Goal: Information Seeking & Learning: Check status

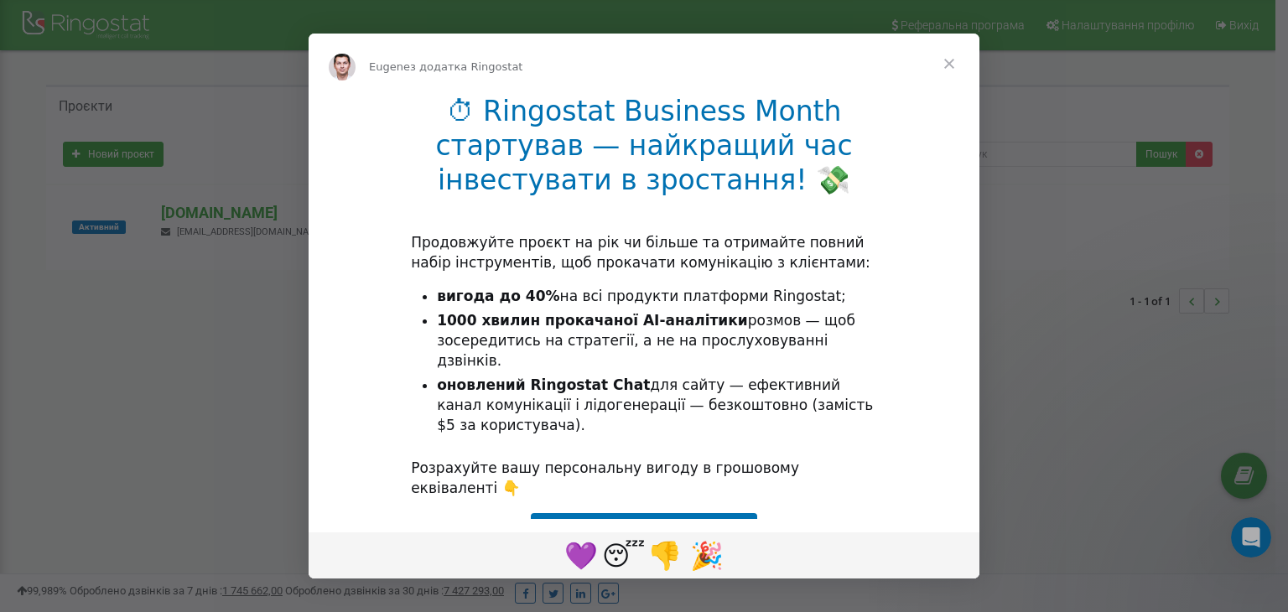
click at [946, 59] on span "Закрити" at bounding box center [949, 64] width 60 height 60
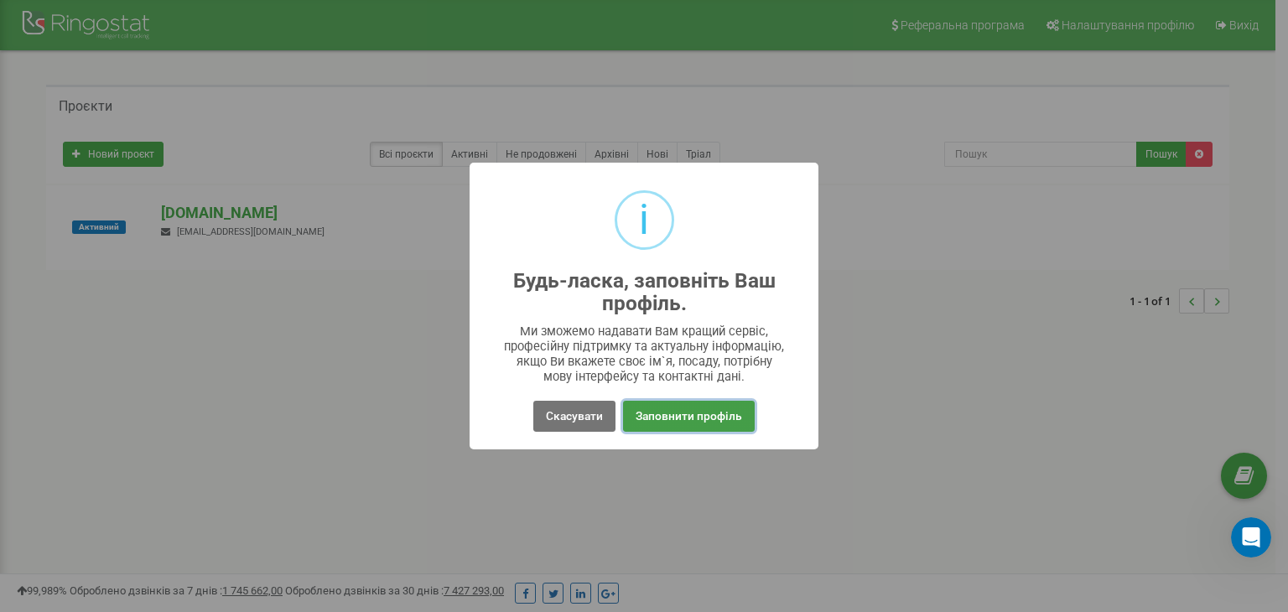
click at [688, 428] on button "Заповнити профіль" at bounding box center [689, 416] width 132 height 31
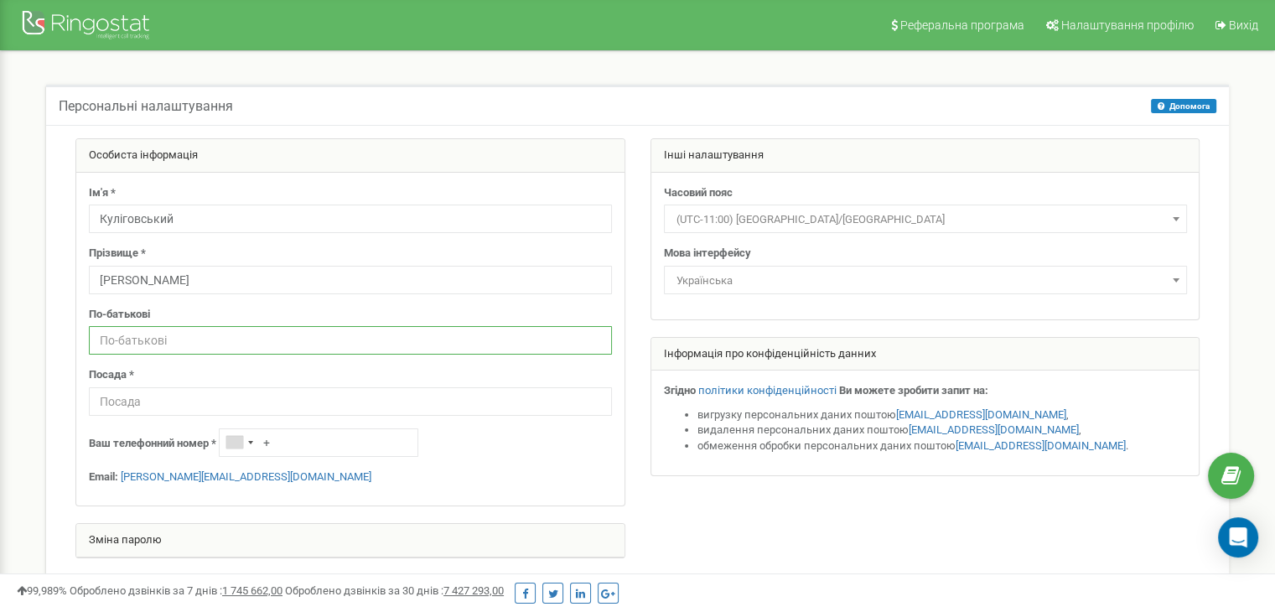
click at [161, 339] on input "text" at bounding box center [350, 340] width 523 height 29
type input "D"
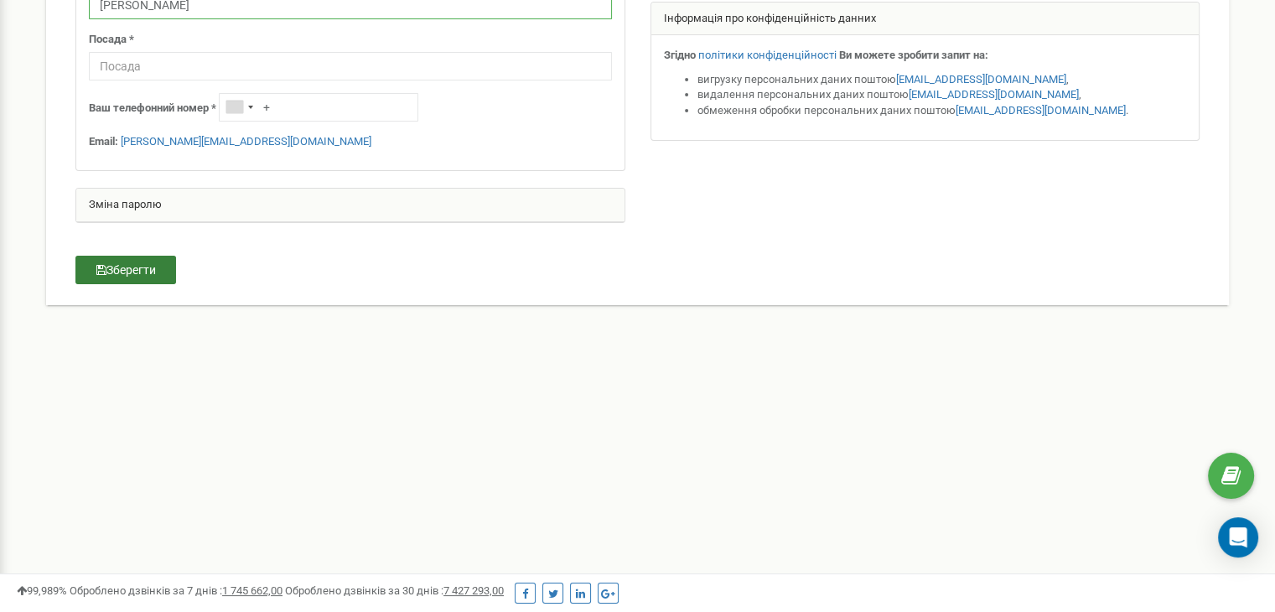
type input "Валерійович"
click at [140, 259] on button "Зберегти" at bounding box center [125, 270] width 101 height 29
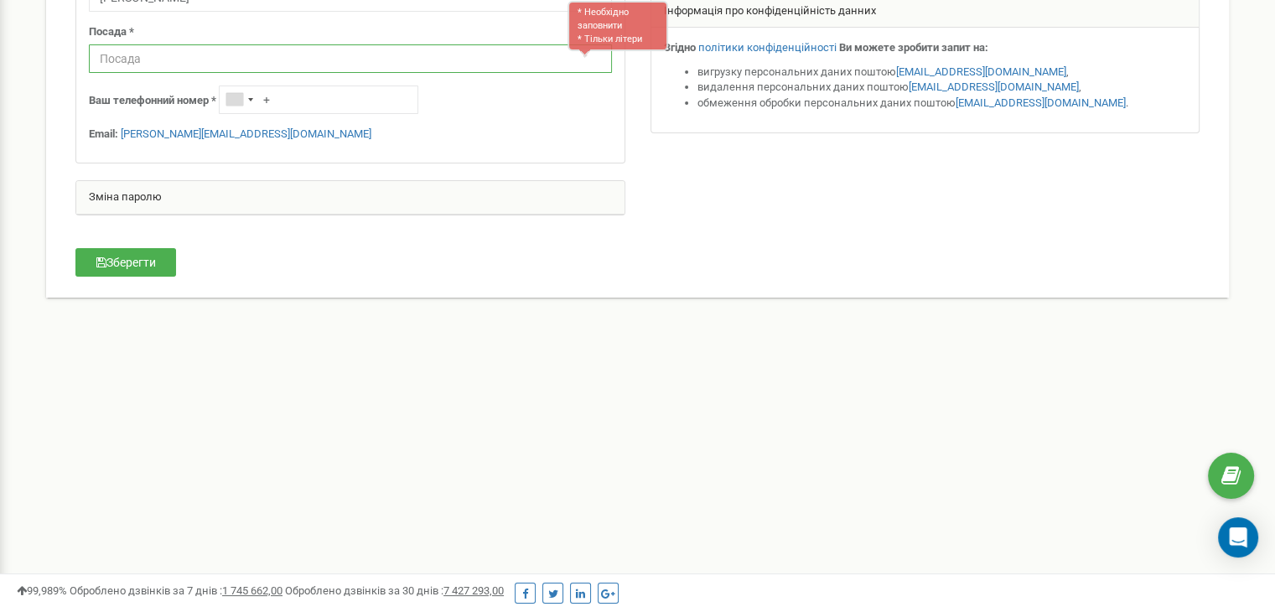
scroll to position [344, 0]
type input "Менеджер"
click at [156, 252] on button "Зберегти" at bounding box center [125, 261] width 101 height 29
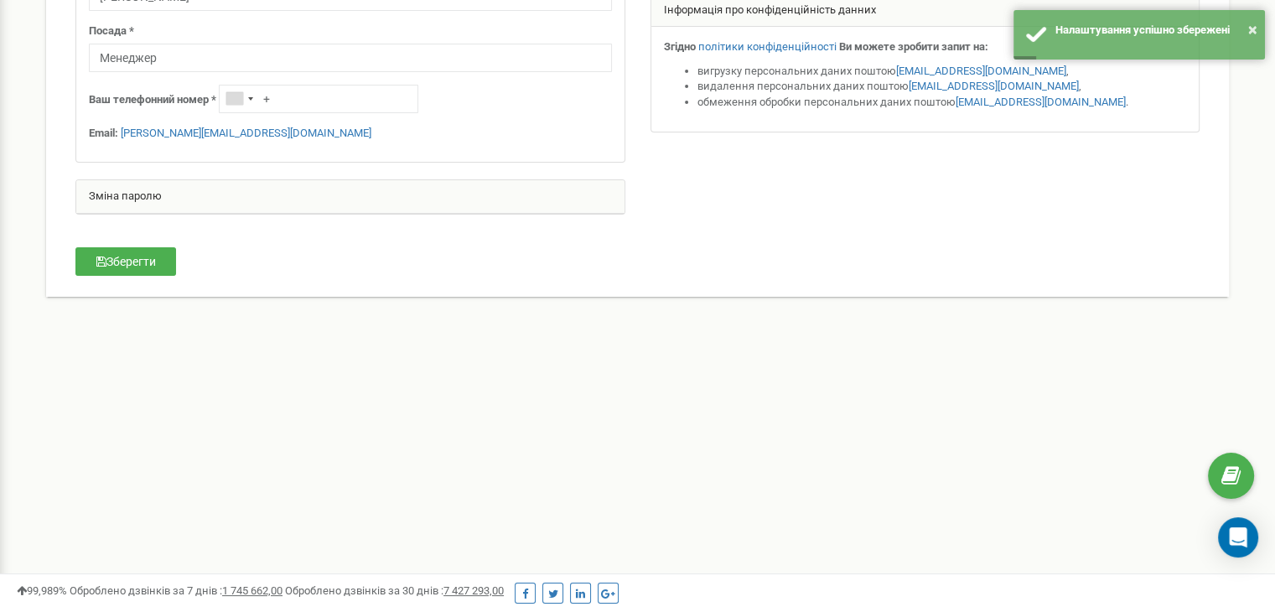
click at [758, 541] on div "Реферальна програма Налаштування профілю Вихід Персональні налаштування Допомог…" at bounding box center [637, 159] width 1275 height 1006
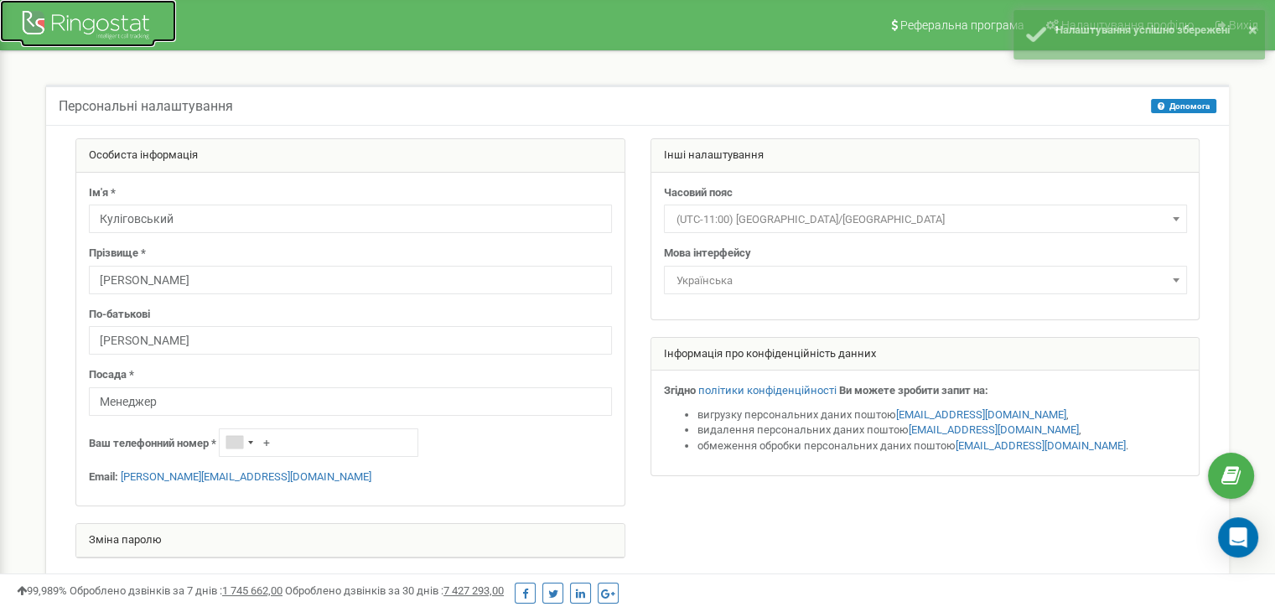
click at [100, 31] on div at bounding box center [88, 27] width 134 height 40
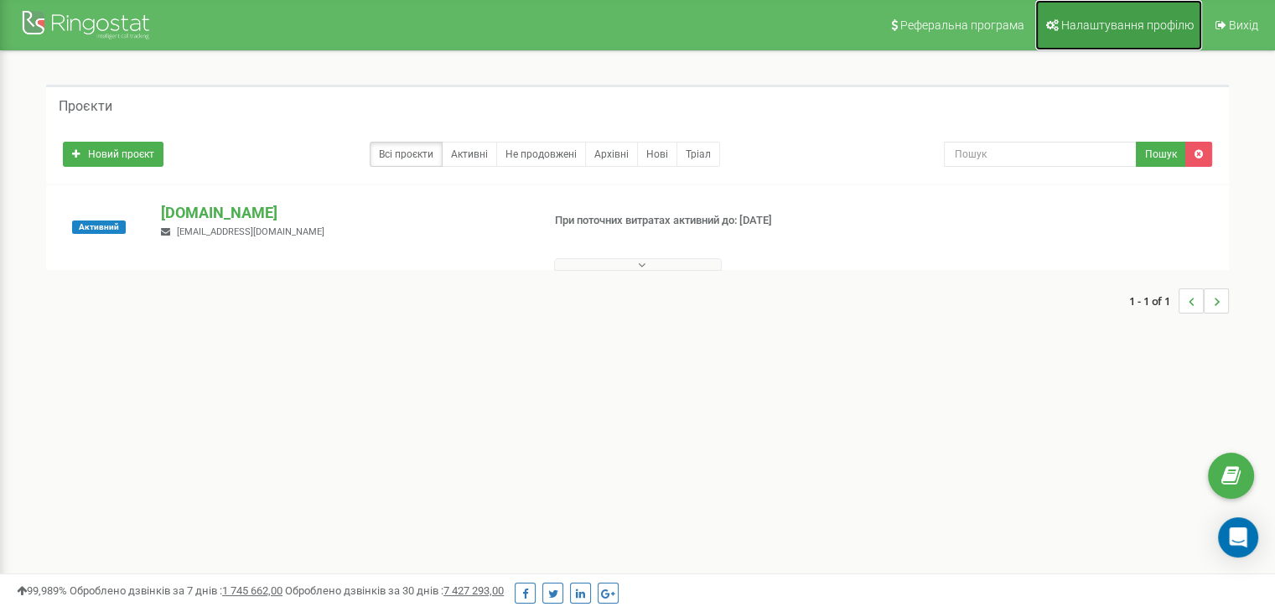
click at [1107, 33] on link "Налаштування профілю" at bounding box center [1118, 25] width 167 height 50
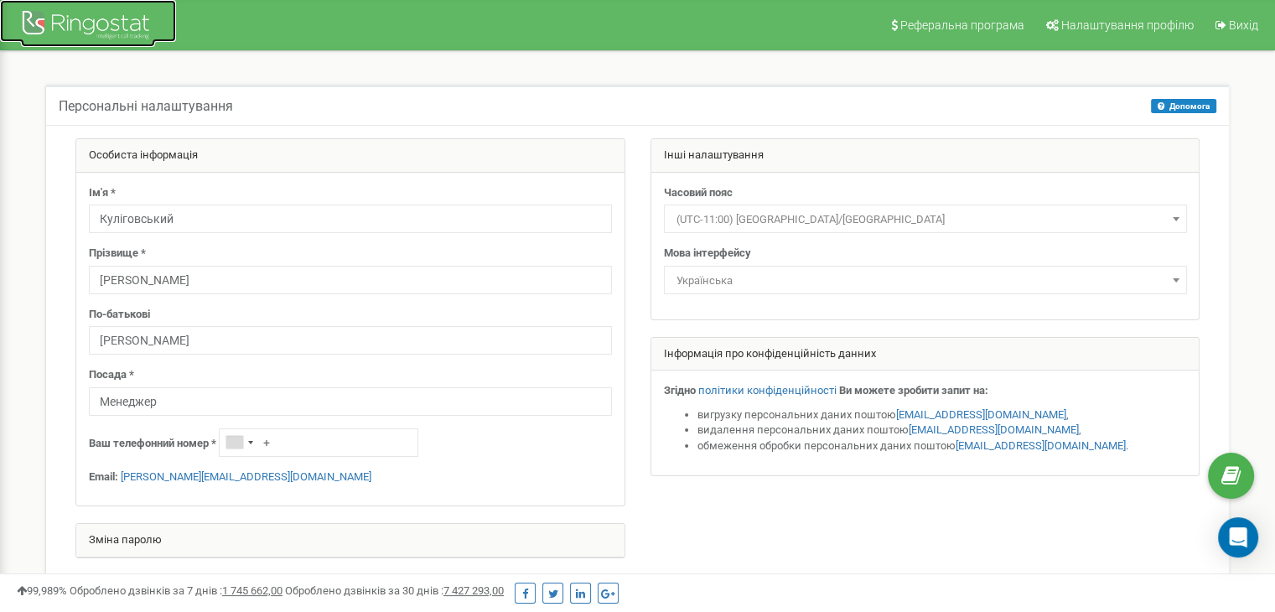
click at [114, 27] on div at bounding box center [88, 27] width 134 height 40
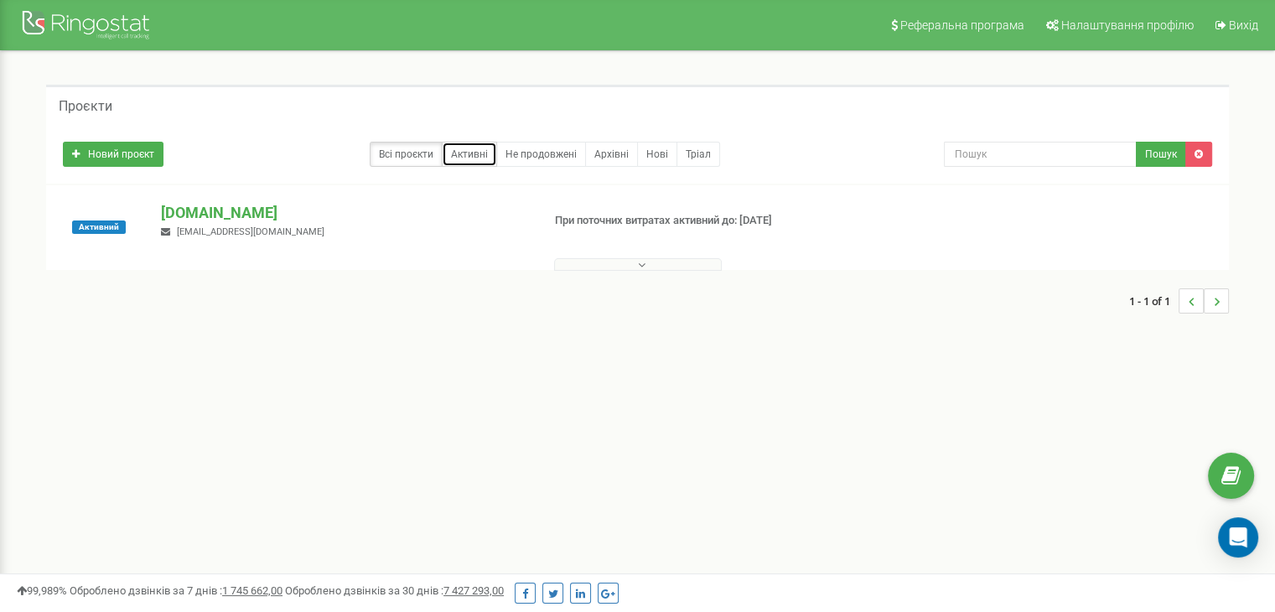
click at [473, 153] on link "Активні" at bounding box center [469, 154] width 55 height 25
click at [113, 16] on div at bounding box center [88, 27] width 134 height 40
click at [205, 210] on p "[DOMAIN_NAME]" at bounding box center [344, 213] width 366 height 22
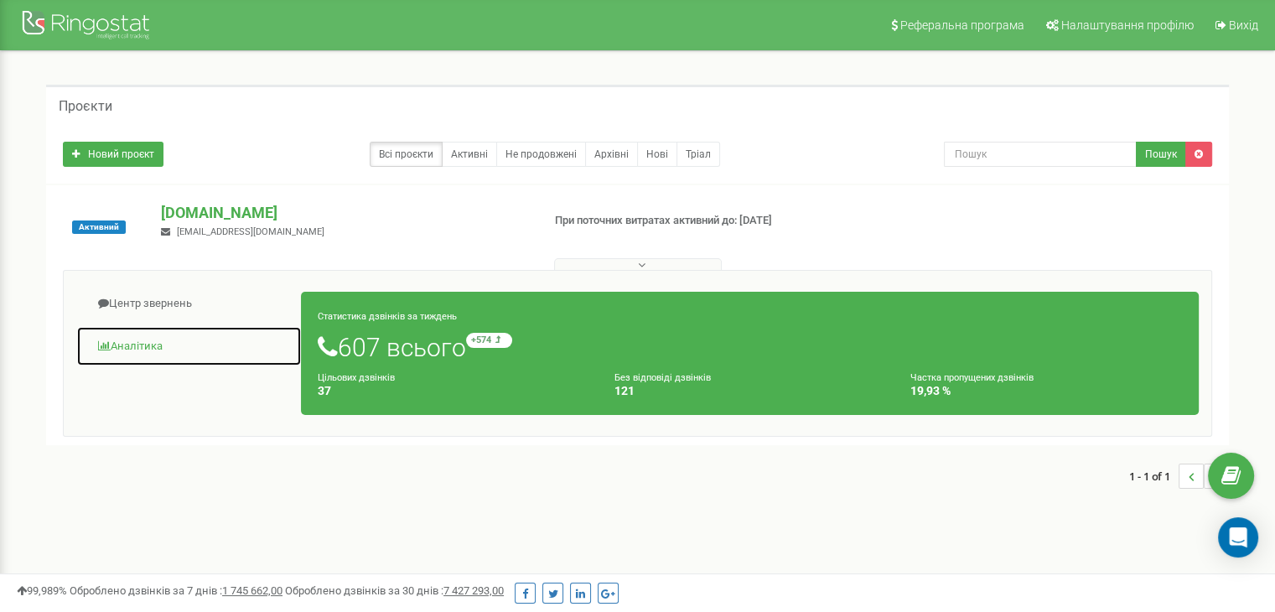
click at [140, 341] on link "Аналiтика" at bounding box center [188, 346] width 225 height 41
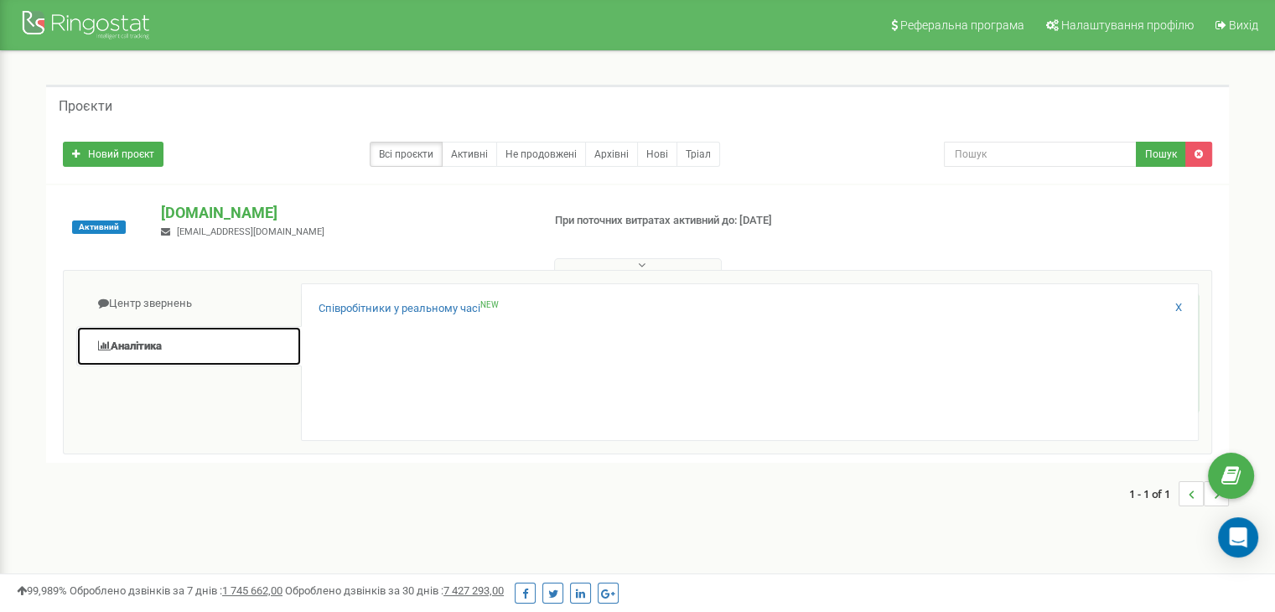
click at [147, 347] on link "Аналiтика" at bounding box center [188, 346] width 225 height 41
click at [348, 323] on div "Співробітники у реальному часі NEW" at bounding box center [750, 313] width 863 height 24
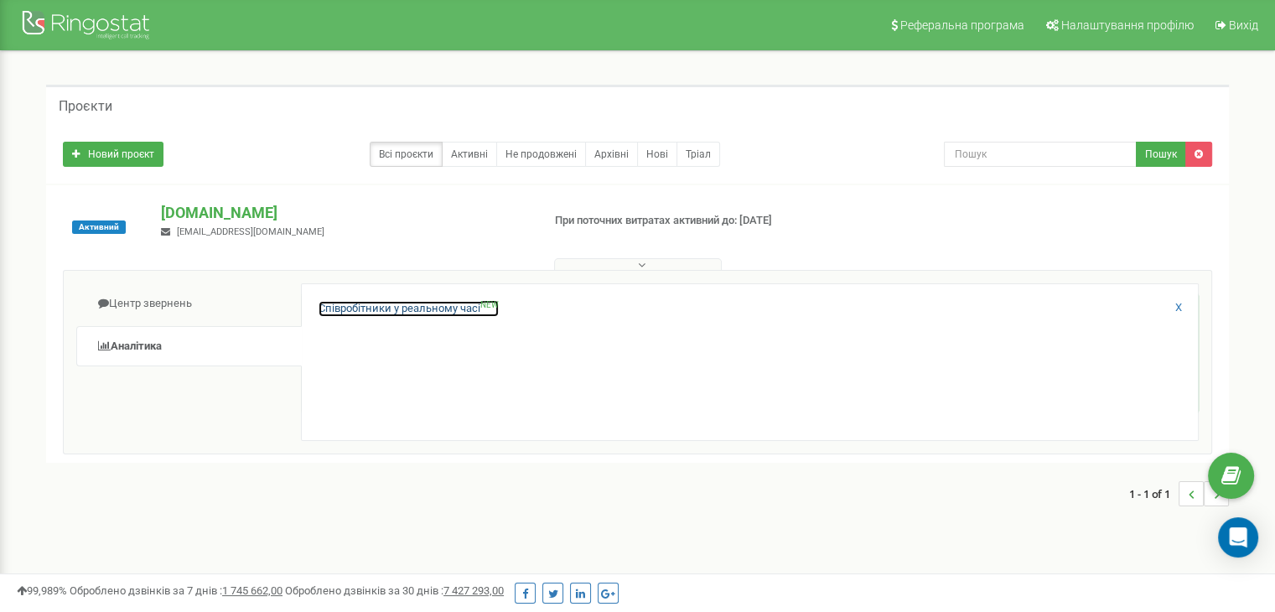
click at [355, 309] on link "Співробітники у реальному часі NEW" at bounding box center [409, 309] width 180 height 16
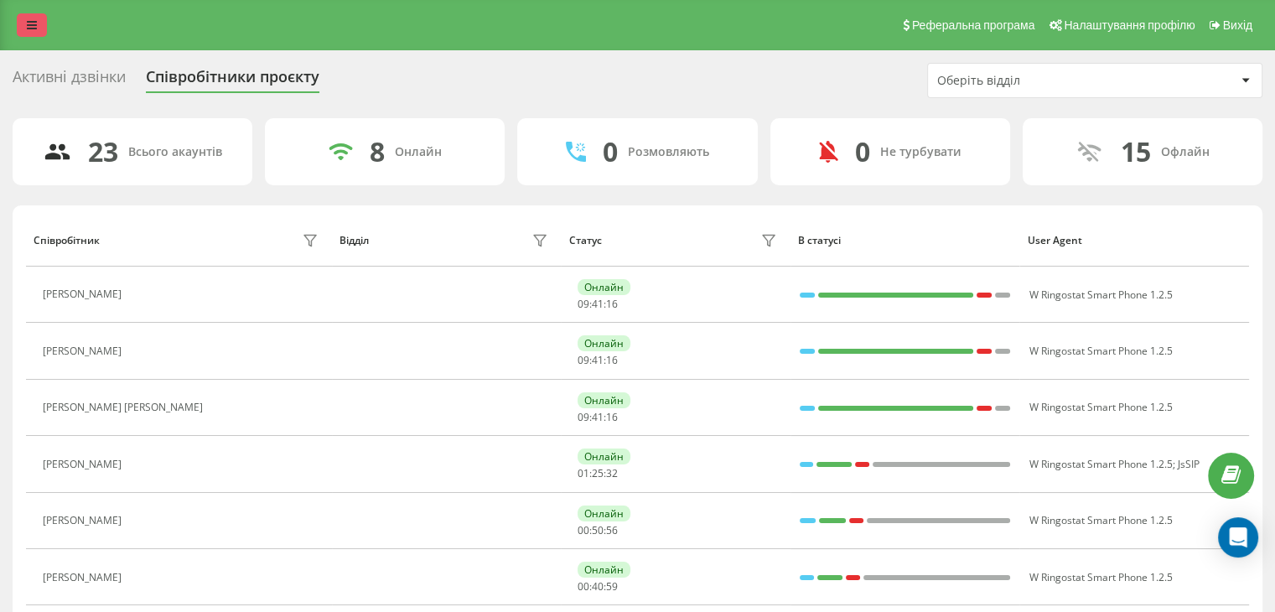
click at [36, 25] on icon at bounding box center [32, 25] width 10 height 12
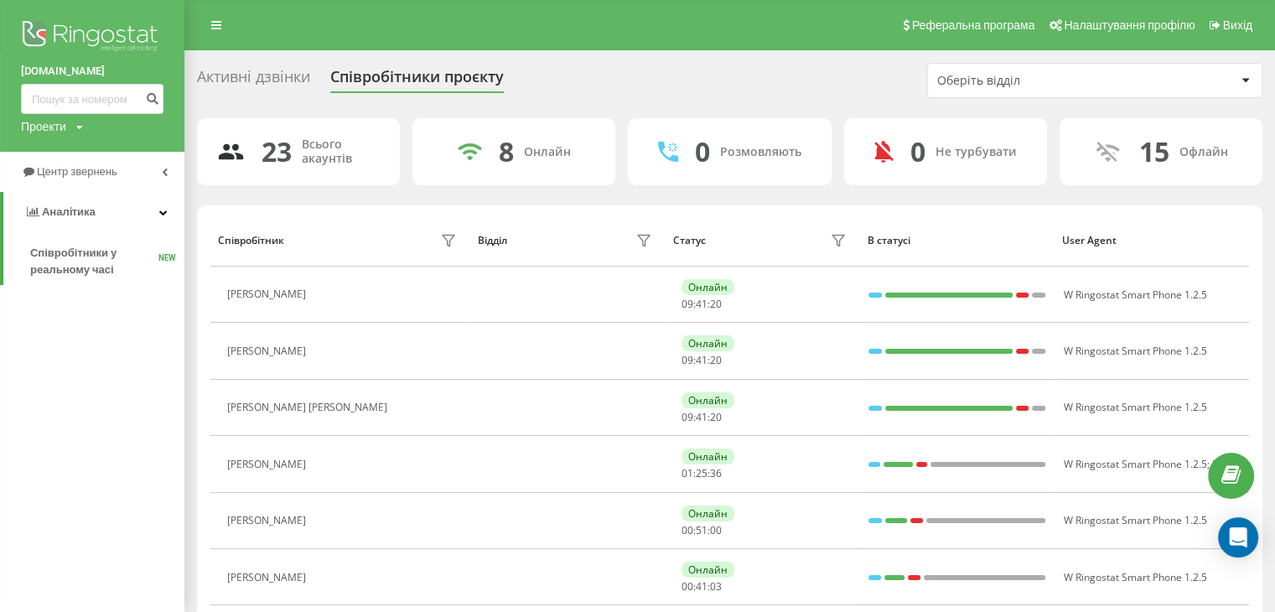
click at [265, 72] on div "Активні дзвінки" at bounding box center [253, 81] width 113 height 26
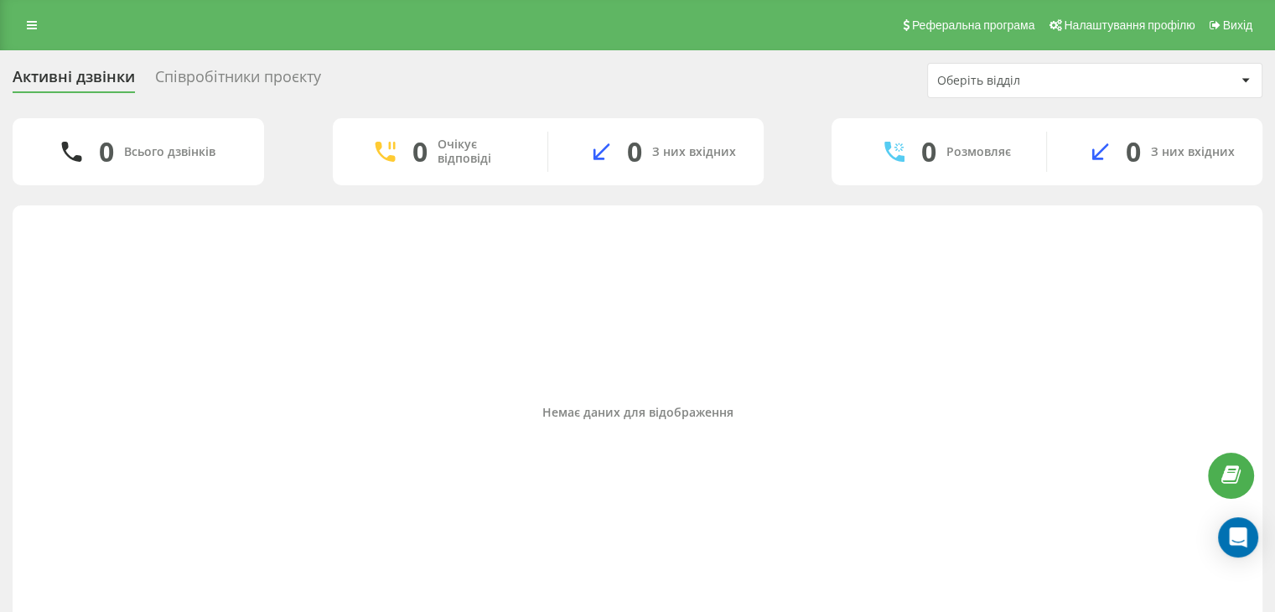
click at [993, 82] on div "Оберіть відділ" at bounding box center [1037, 81] width 200 height 14
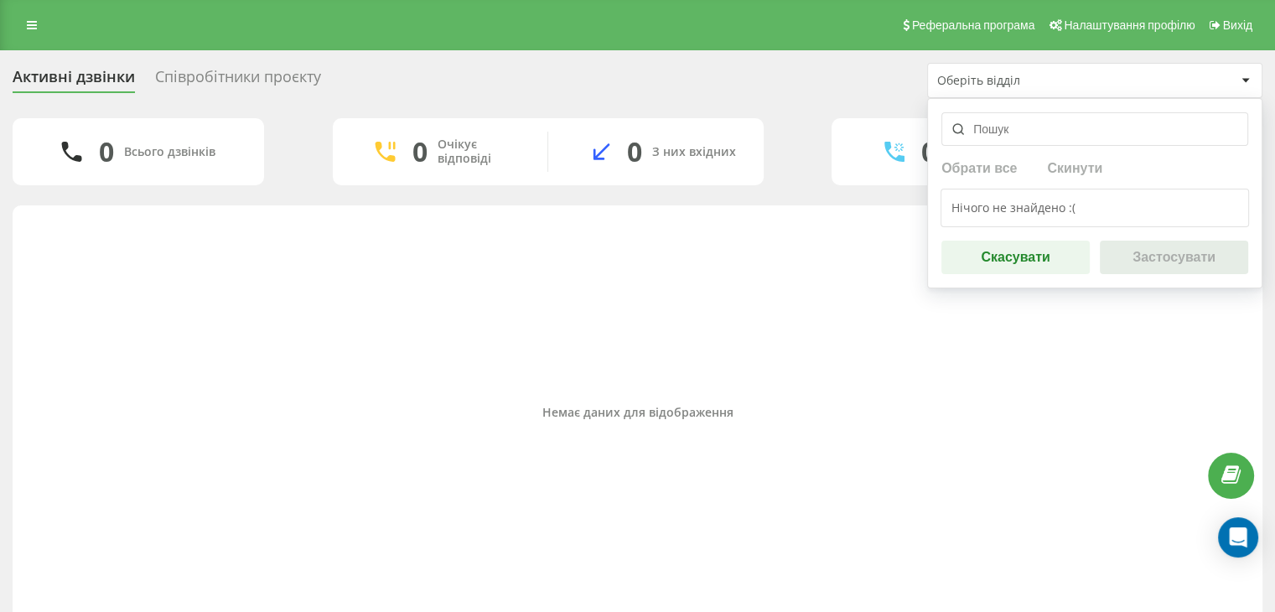
click at [992, 82] on div "Оберіть відділ" at bounding box center [1037, 81] width 200 height 14
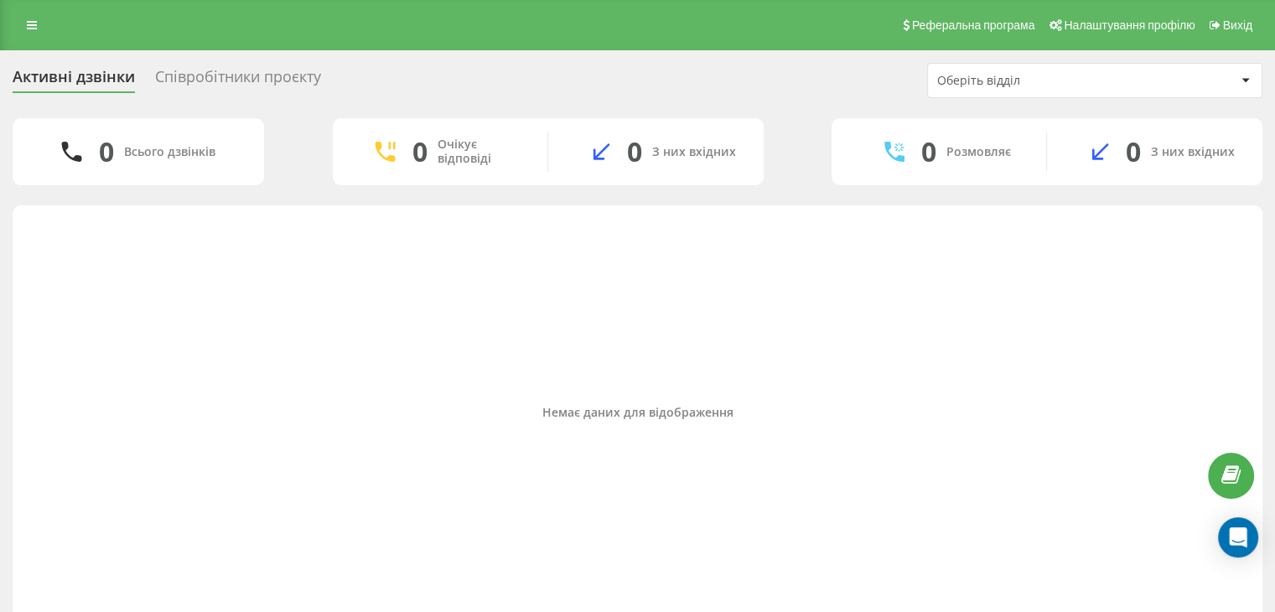
click at [286, 75] on div "Співробітники проєкту" at bounding box center [238, 81] width 166 height 26
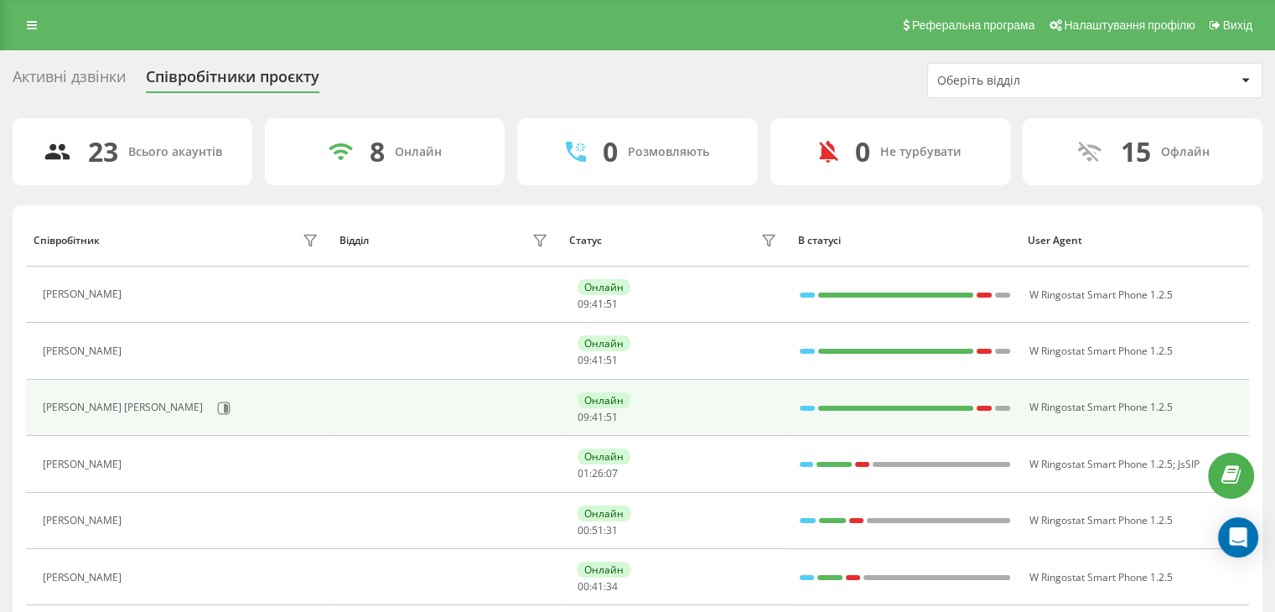
click at [128, 405] on div "[PERSON_NAME] [PERSON_NAME]" at bounding box center [125, 408] width 164 height 12
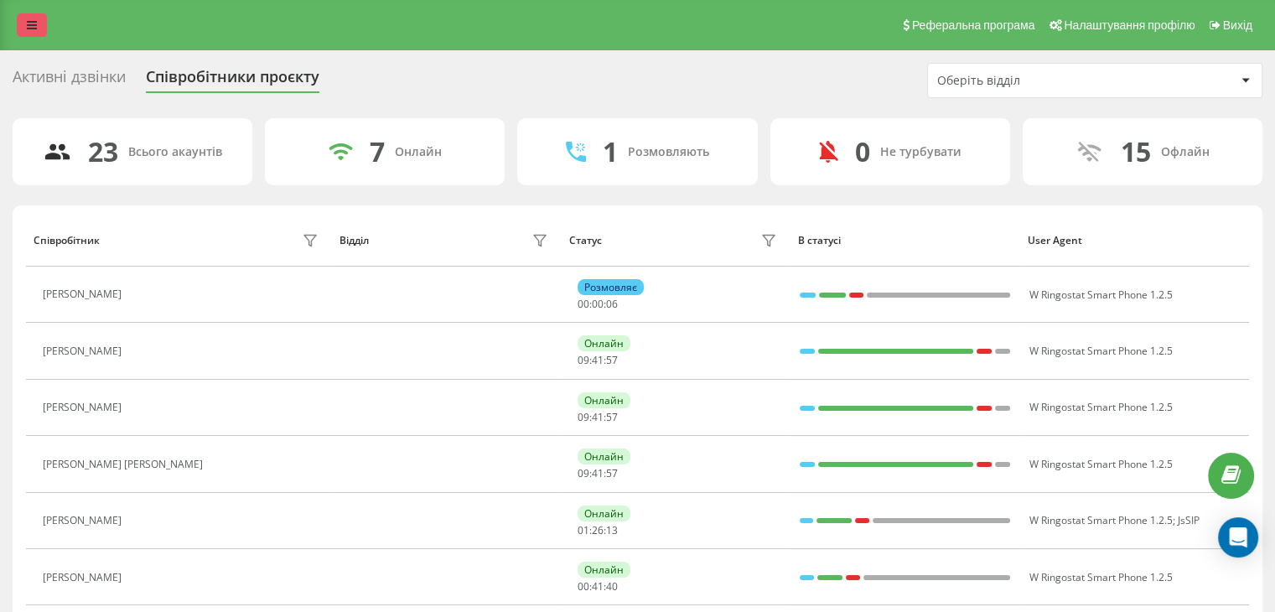
click at [46, 24] on link at bounding box center [32, 24] width 30 height 23
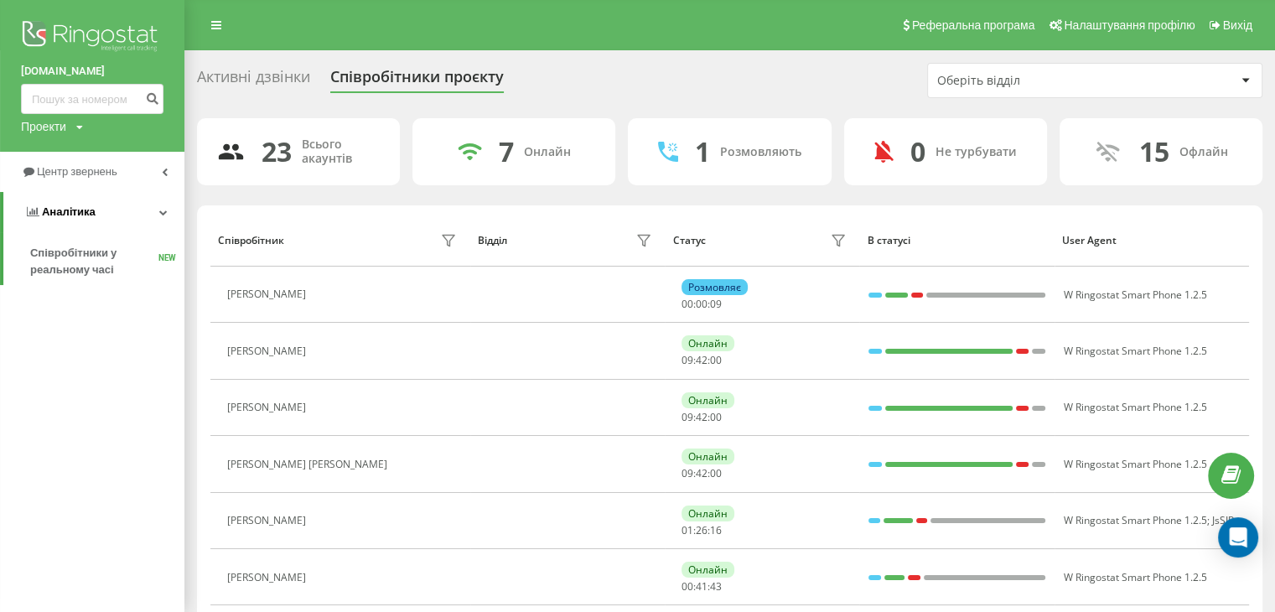
click at [172, 215] on link "Аналiтика" at bounding box center [93, 212] width 181 height 40
click at [163, 212] on icon at bounding box center [165, 212] width 6 height 8
click at [80, 127] on icon at bounding box center [79, 127] width 7 height 10
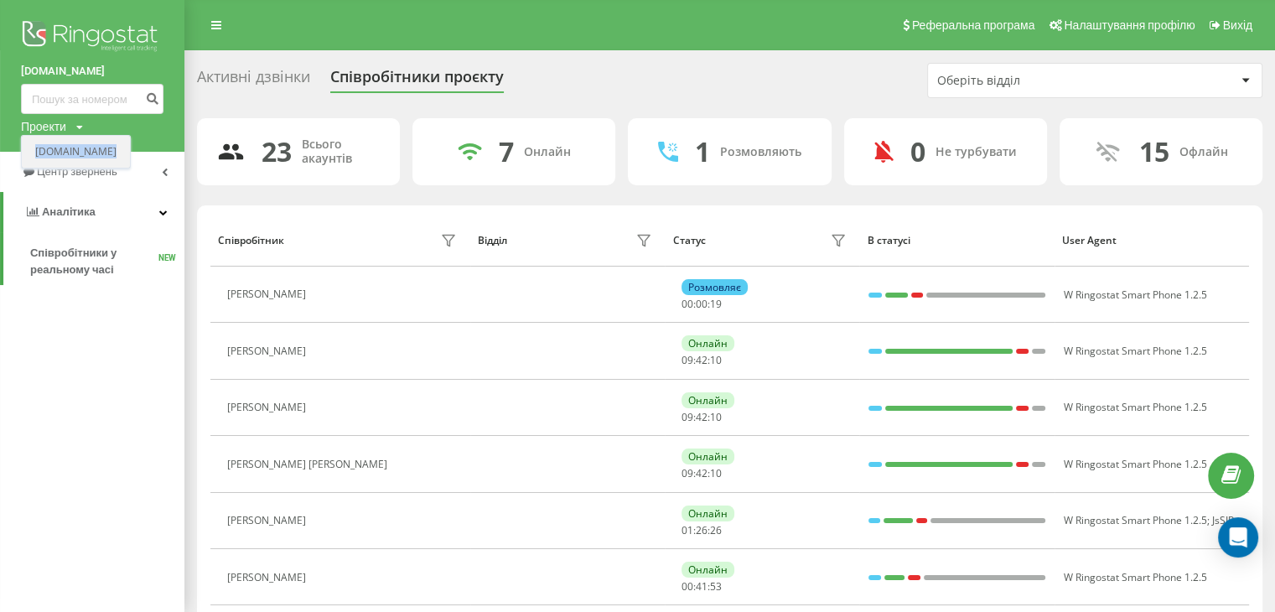
click at [70, 152] on link "[DOMAIN_NAME]" at bounding box center [75, 151] width 81 height 13
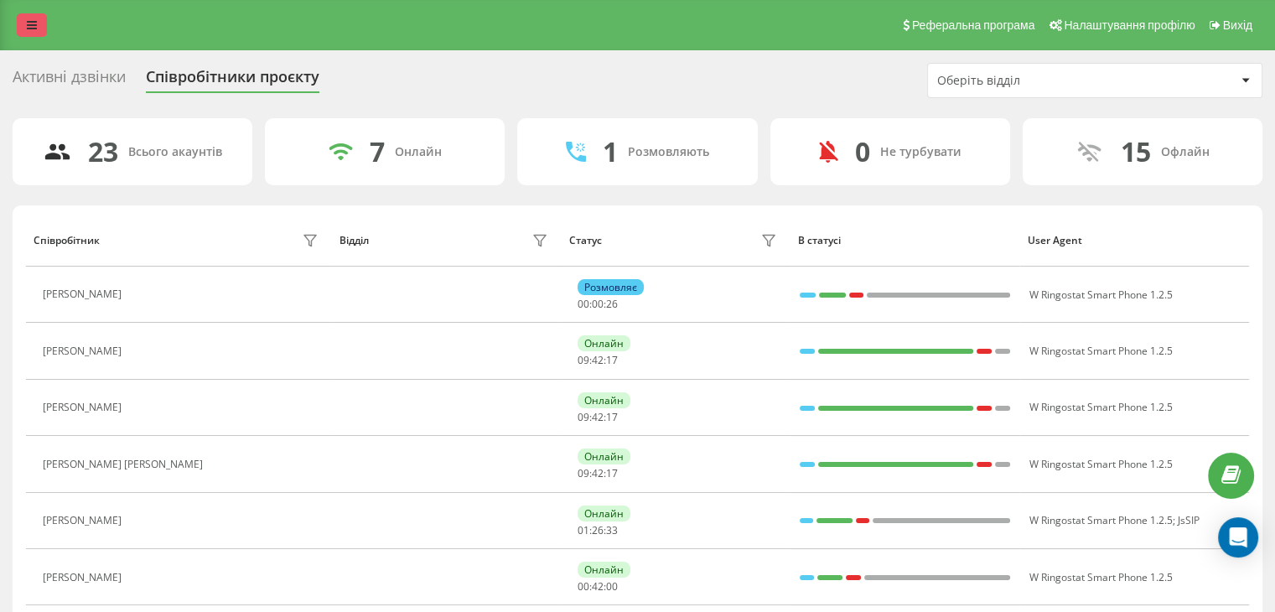
click at [30, 23] on icon at bounding box center [32, 25] width 10 height 12
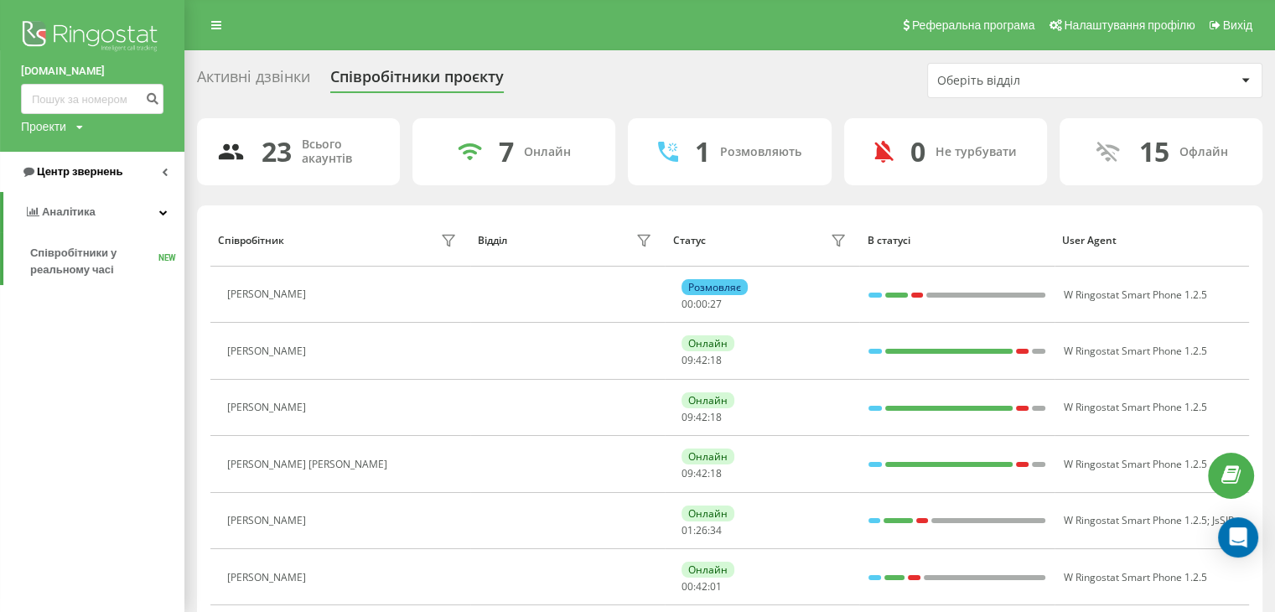
click at [66, 168] on span "Центр звернень" at bounding box center [80, 171] width 86 height 13
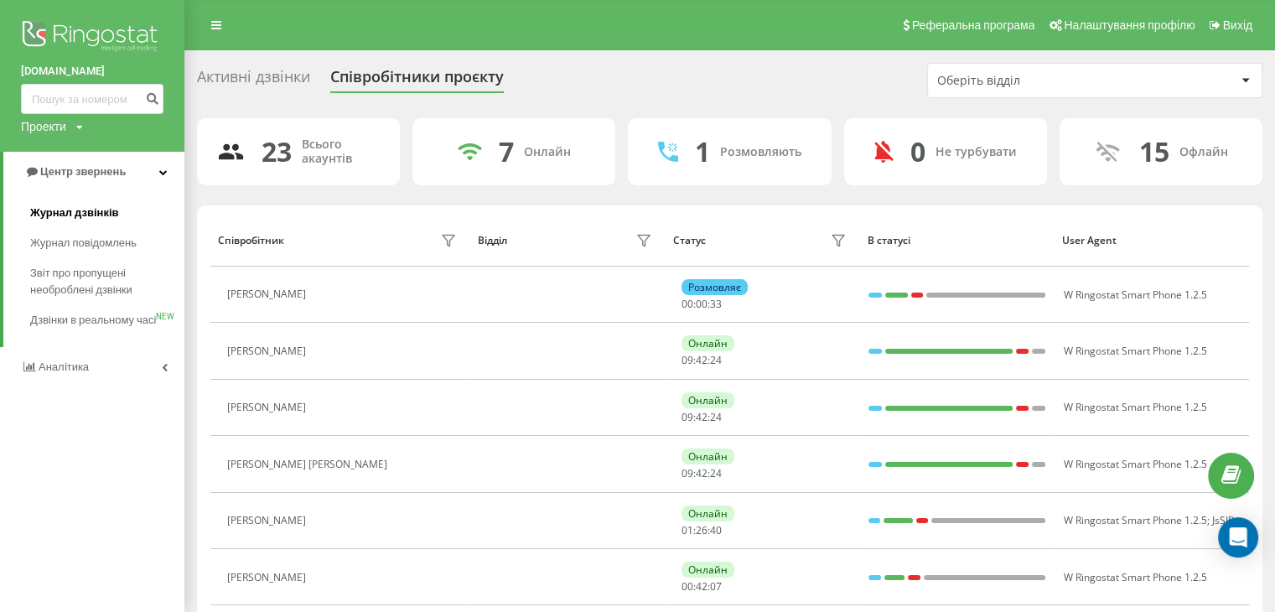
drag, startPoint x: 101, startPoint y: 216, endPoint x: 151, endPoint y: 199, distance: 53.3
click at [151, 199] on link "Журнал дзвінків" at bounding box center [107, 213] width 154 height 30
click at [117, 279] on span "Звіт про пропущені необроблені дзвінки" at bounding box center [103, 282] width 146 height 34
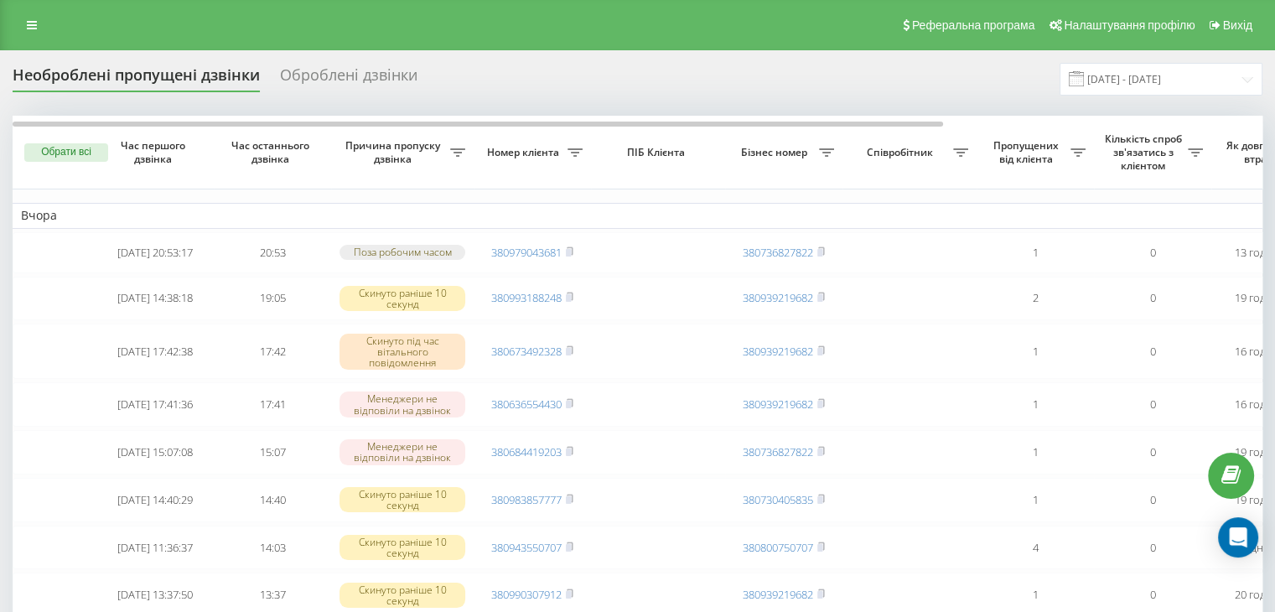
click at [32, 39] on div "Реферальна програма Налаштування профілю Вихід" at bounding box center [637, 25] width 1275 height 50
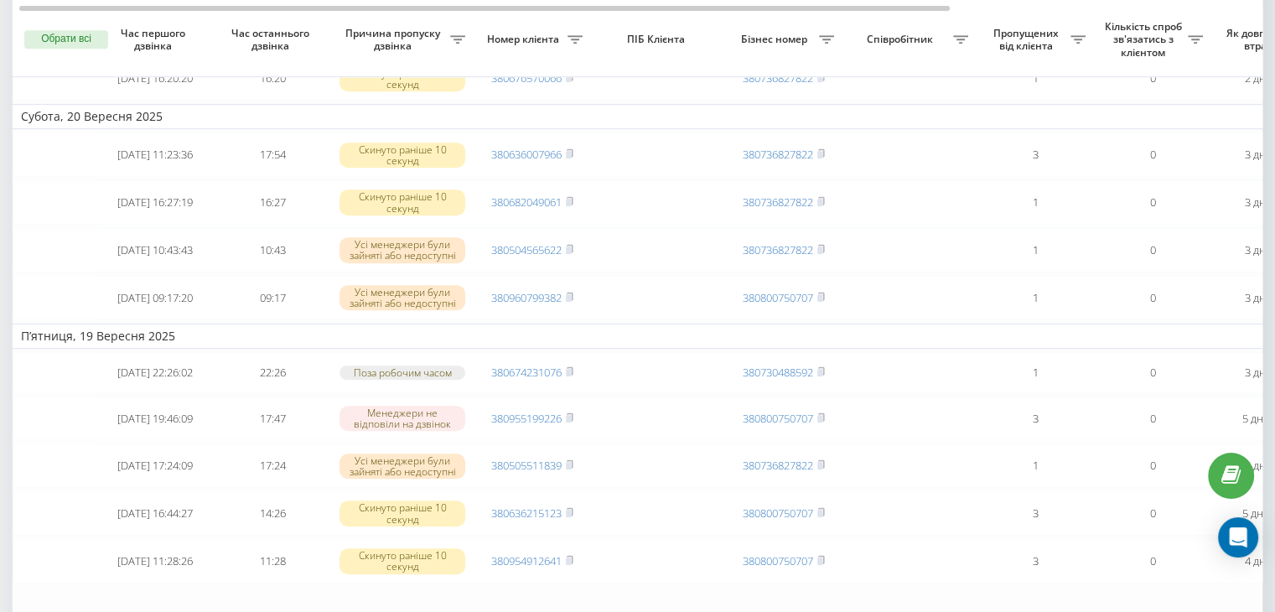
scroll to position [1228, 0]
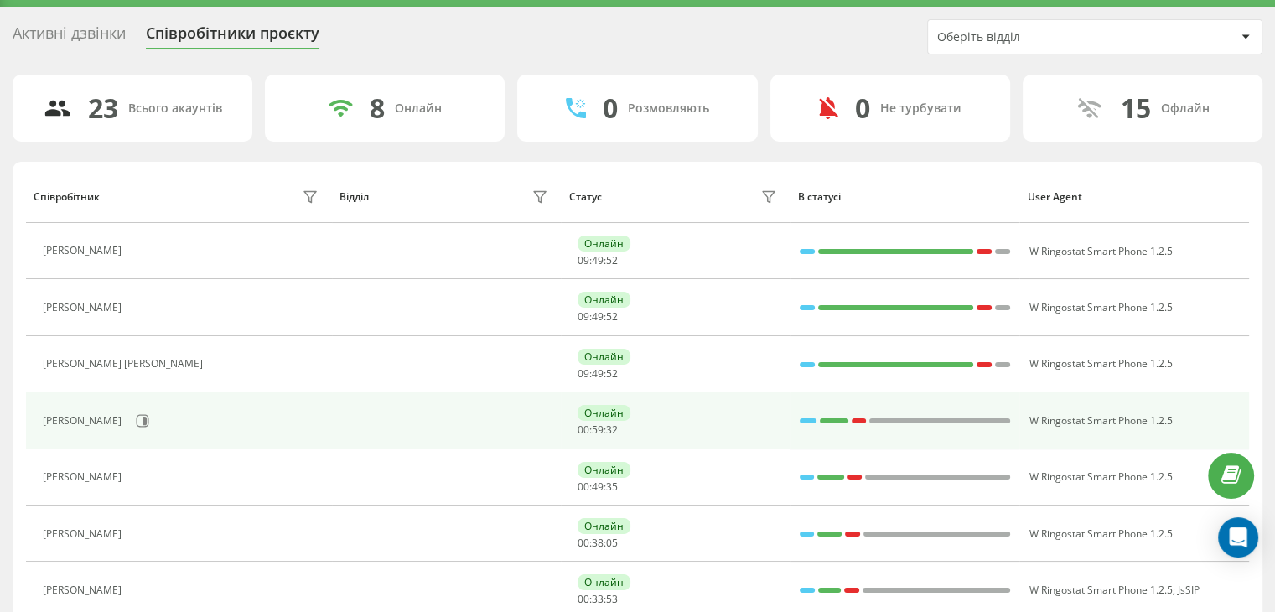
scroll to position [84, 0]
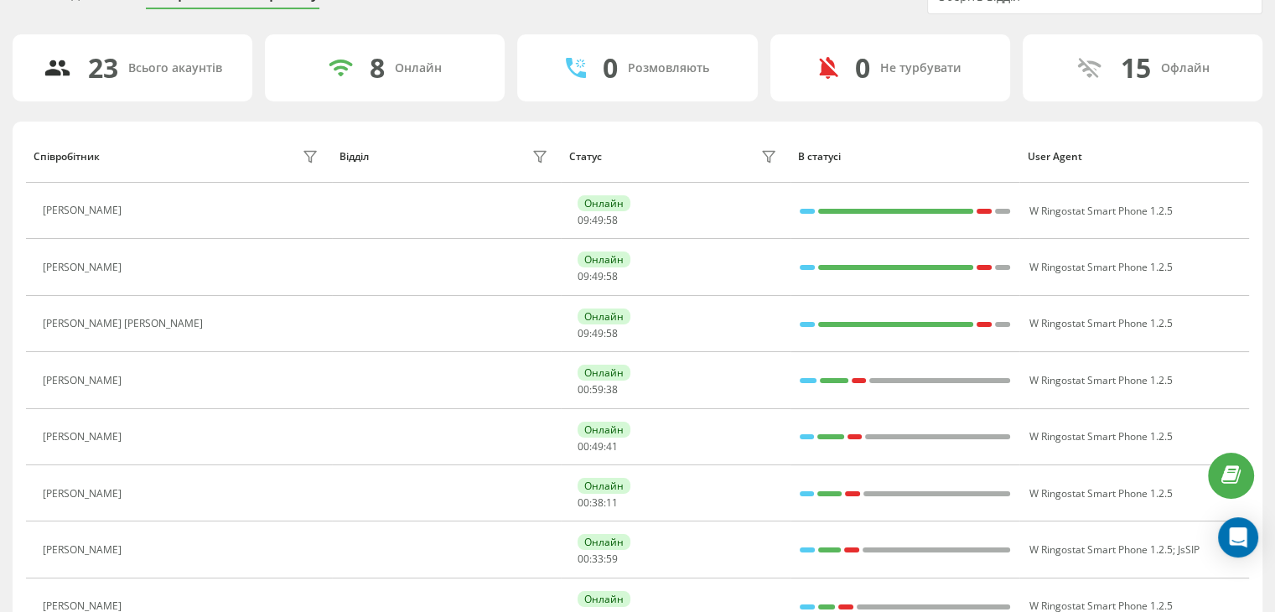
click at [376, 65] on div "8" at bounding box center [377, 68] width 15 height 32
click at [702, 53] on div "0 Розмовляють" at bounding box center [637, 67] width 240 height 67
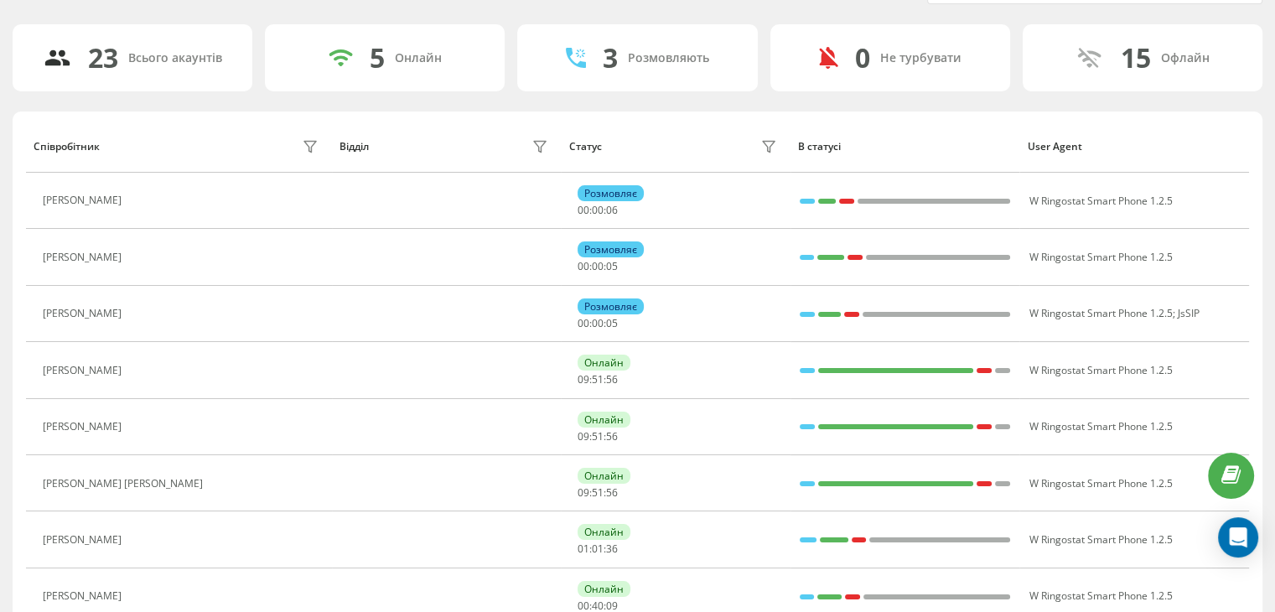
scroll to position [0, 0]
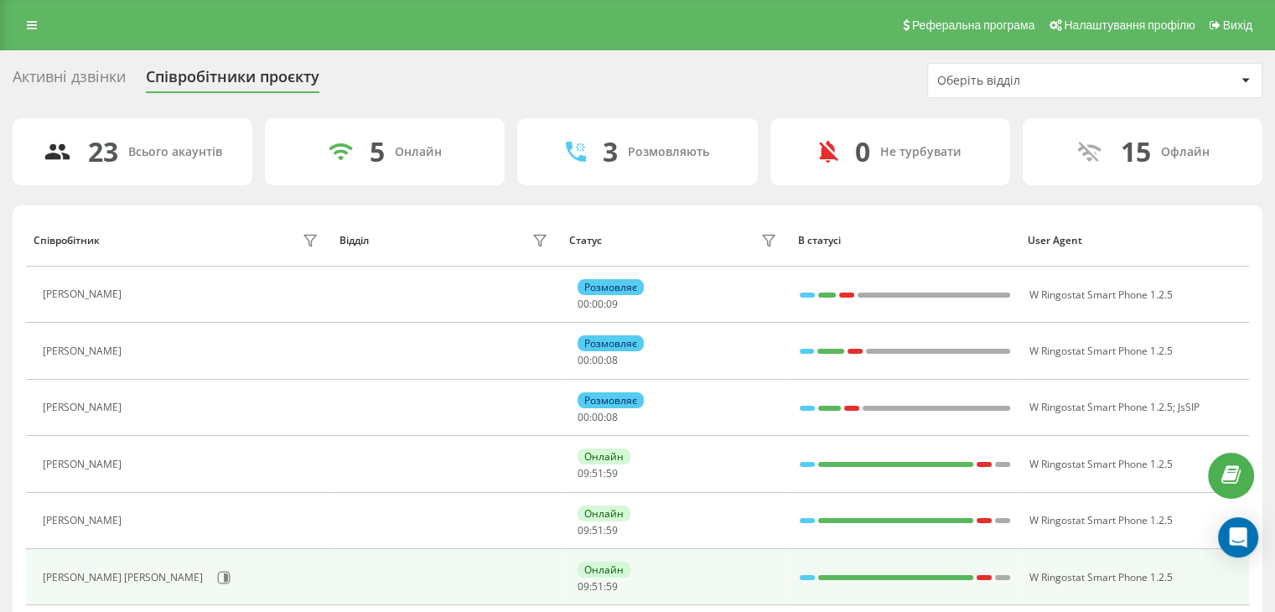
click at [125, 574] on div "[PERSON_NAME] [PERSON_NAME]" at bounding box center [125, 578] width 164 height 12
